Goal: Navigation & Orientation: Find specific page/section

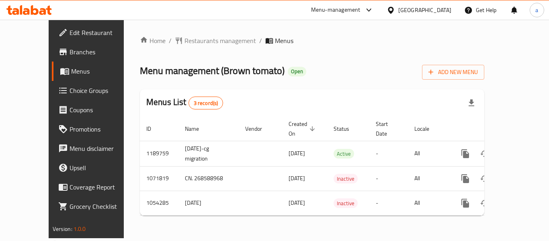
click at [178, 32] on div "Home / Restaurants management / Menus Menu management ( Brown tomato ) Open Add…" at bounding box center [312, 129] width 377 height 218
click at [184, 41] on span "Restaurants management" at bounding box center [220, 41] width 72 height 10
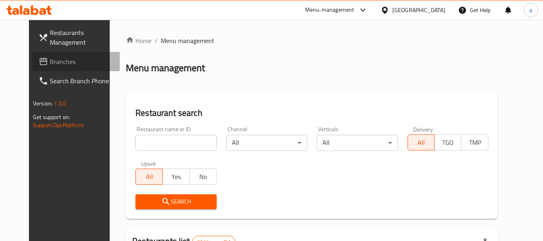
click at [50, 59] on span "Branches" at bounding box center [81, 62] width 63 height 10
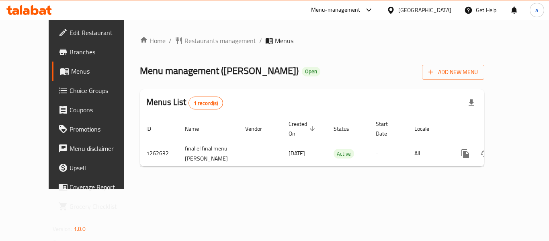
click at [440, 10] on div "[GEOGRAPHIC_DATA]" at bounding box center [424, 10] width 53 height 9
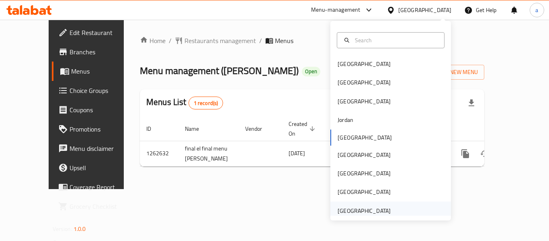
click at [374, 210] on div "United Arab Emirates" at bounding box center [364, 210] width 53 height 9
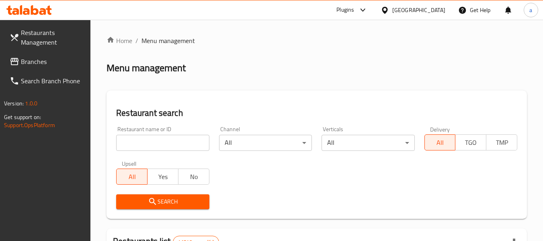
click at [51, 57] on span "Branches" at bounding box center [52, 62] width 63 height 10
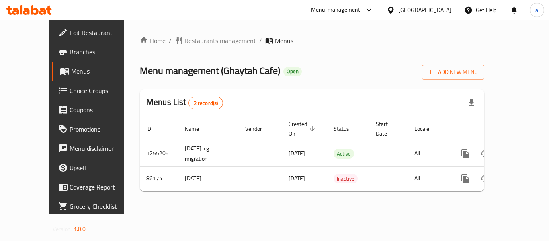
click at [430, 11] on div "[GEOGRAPHIC_DATA]" at bounding box center [424, 10] width 53 height 9
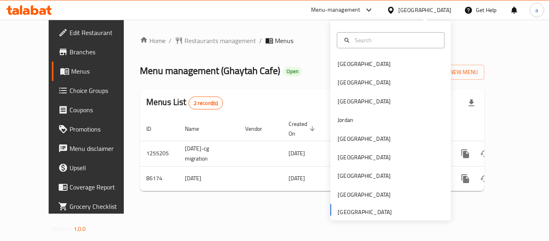
click at [291, 31] on div "Home / Restaurants management / Menus Menu management ( Ghaytah Cafe ) Open Add…" at bounding box center [312, 117] width 377 height 194
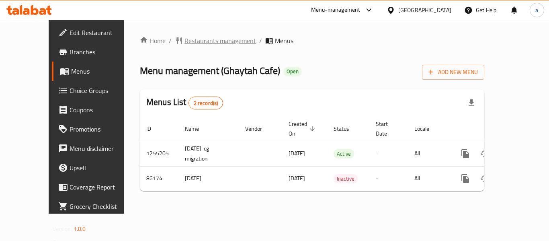
click at [184, 45] on span "Restaurants management" at bounding box center [220, 41] width 72 height 10
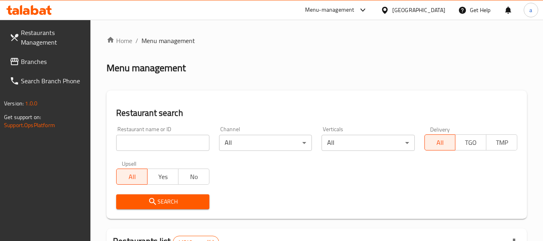
click at [49, 64] on span "Branches" at bounding box center [52, 62] width 63 height 10
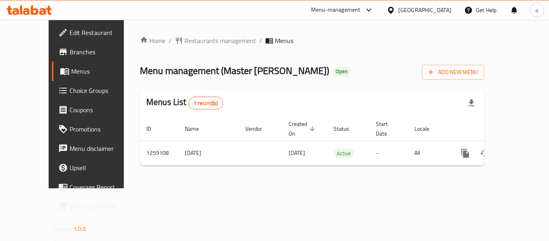
click at [420, 12] on div "United Arab Emirates" at bounding box center [424, 10] width 53 height 9
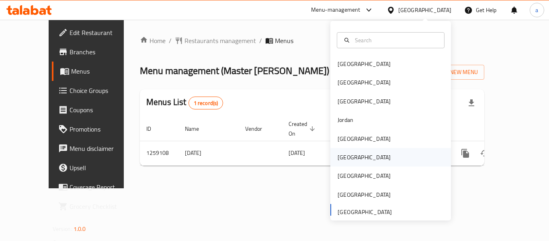
click at [356, 153] on div "Oman" at bounding box center [390, 157] width 121 height 18
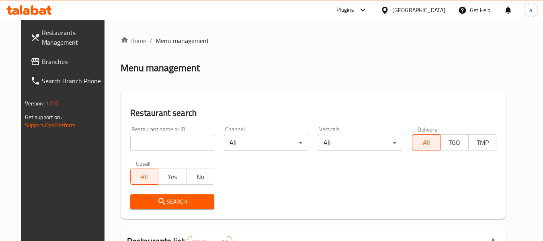
click at [61, 61] on span "Branches" at bounding box center [73, 62] width 63 height 10
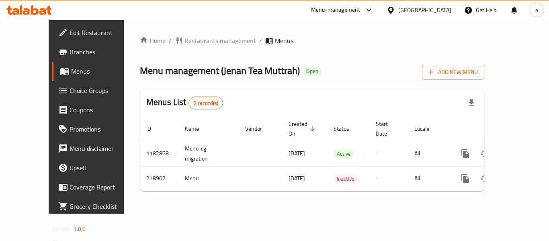
click at [445, 8] on div "[GEOGRAPHIC_DATA]" at bounding box center [424, 10] width 53 height 9
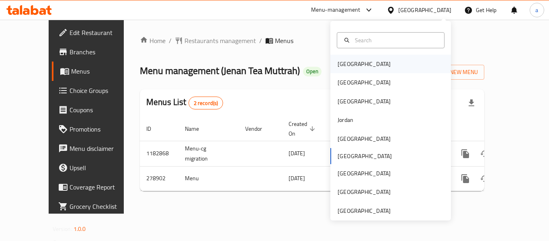
click at [380, 61] on div "[GEOGRAPHIC_DATA]" at bounding box center [390, 64] width 121 height 18
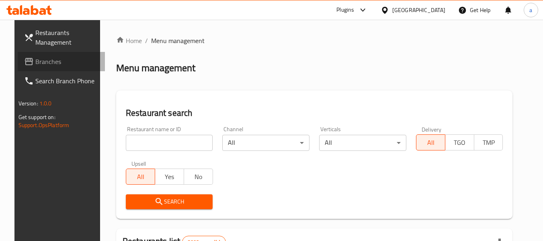
click at [35, 60] on span "Branches" at bounding box center [66, 62] width 63 height 10
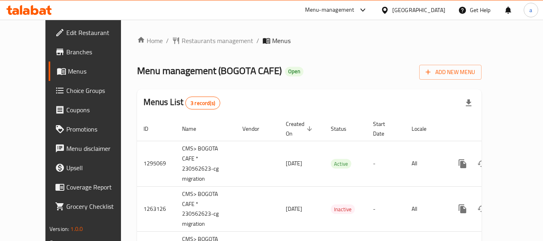
click at [429, 14] on div "[GEOGRAPHIC_DATA]" at bounding box center [418, 10] width 53 height 9
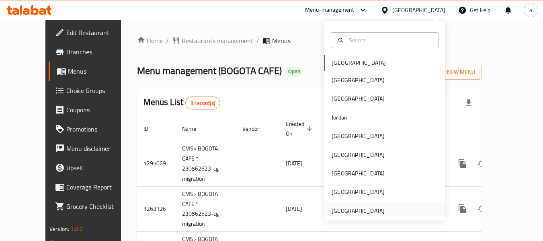
click at [347, 206] on div "[GEOGRAPHIC_DATA]" at bounding box center [358, 210] width 53 height 9
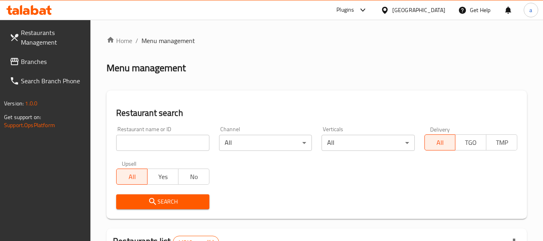
click at [50, 57] on span "Branches" at bounding box center [52, 62] width 63 height 10
